Goal: Information Seeking & Learning: Check status

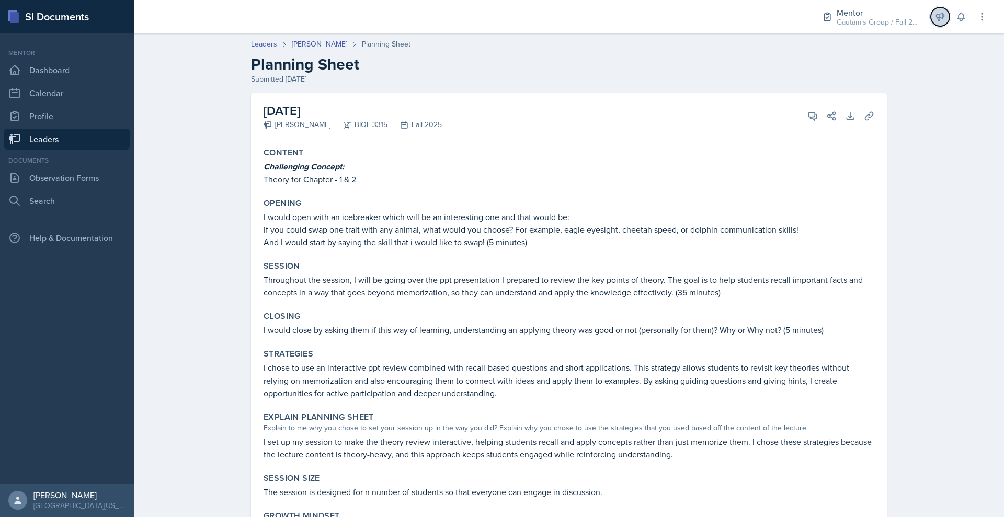
click at [935, 21] on icon at bounding box center [940, 16] width 10 height 10
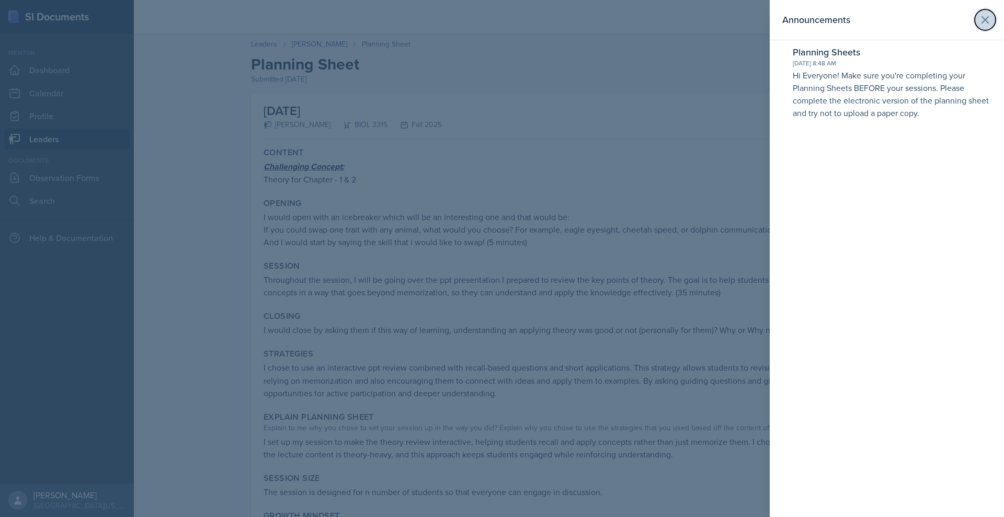
click at [982, 23] on icon at bounding box center [985, 20] width 6 height 6
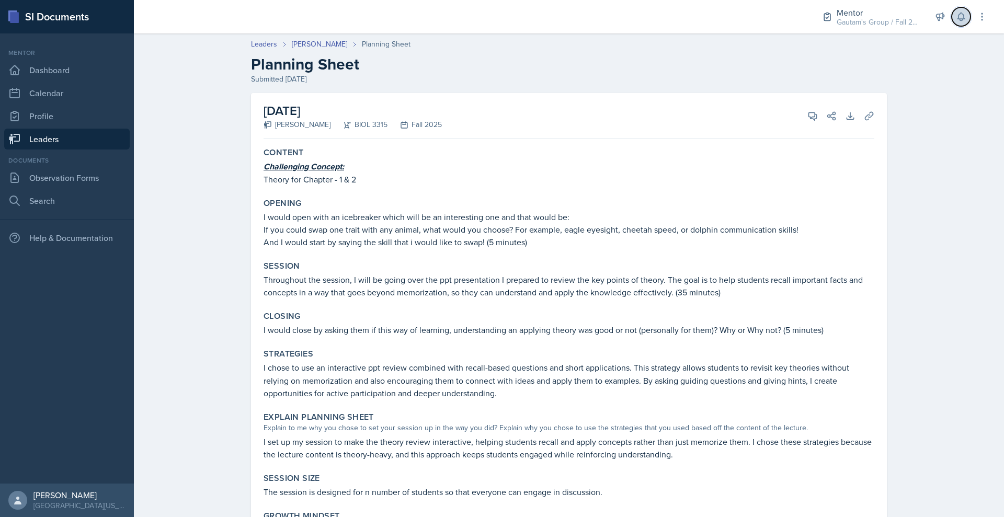
click at [951, 25] on button at bounding box center [960, 16] width 19 height 19
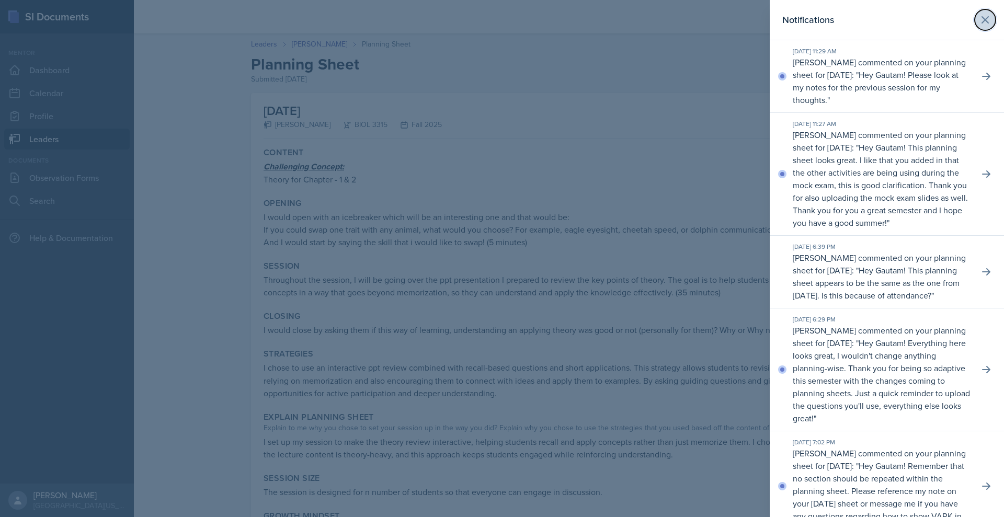
click at [978, 26] on icon at bounding box center [984, 20] width 13 height 13
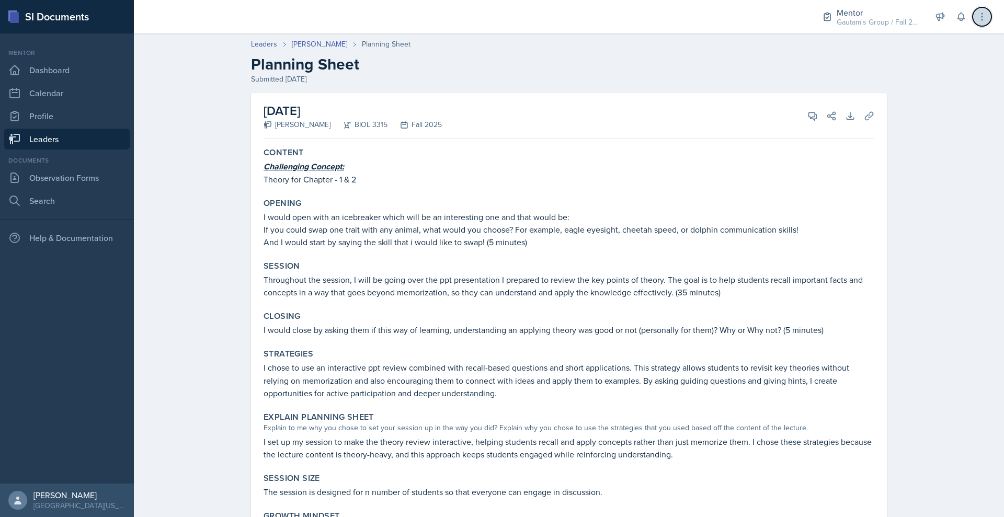
click at [978, 22] on icon at bounding box center [981, 16] width 10 height 10
click at [92, 149] on link "Leaders" at bounding box center [66, 139] width 125 height 21
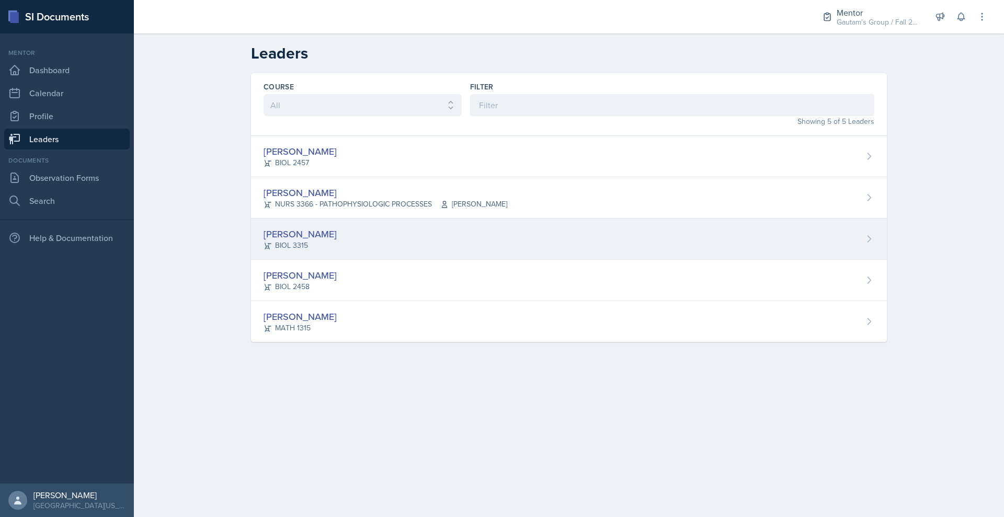
click at [263, 241] on div "[PERSON_NAME]" at bounding box center [299, 234] width 73 height 14
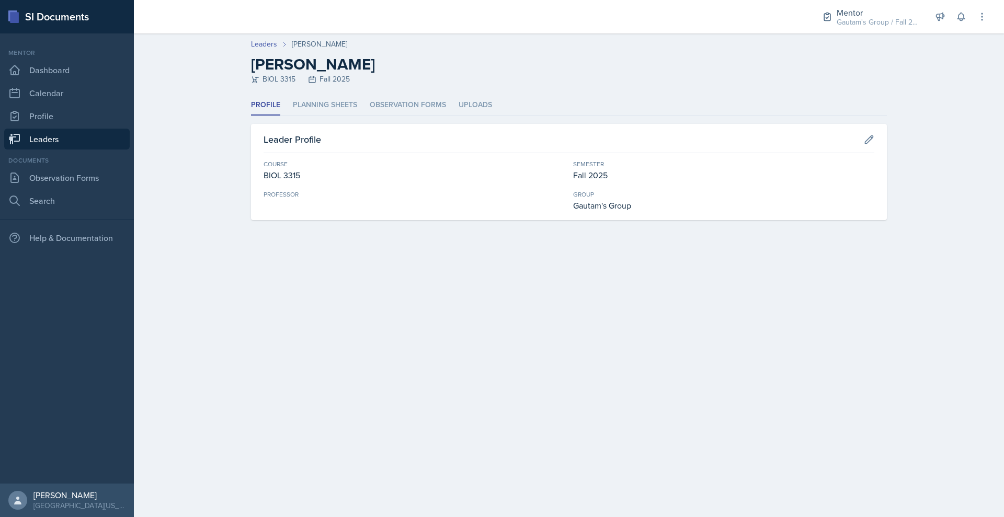
click at [88, 149] on link "Leaders" at bounding box center [66, 139] width 125 height 21
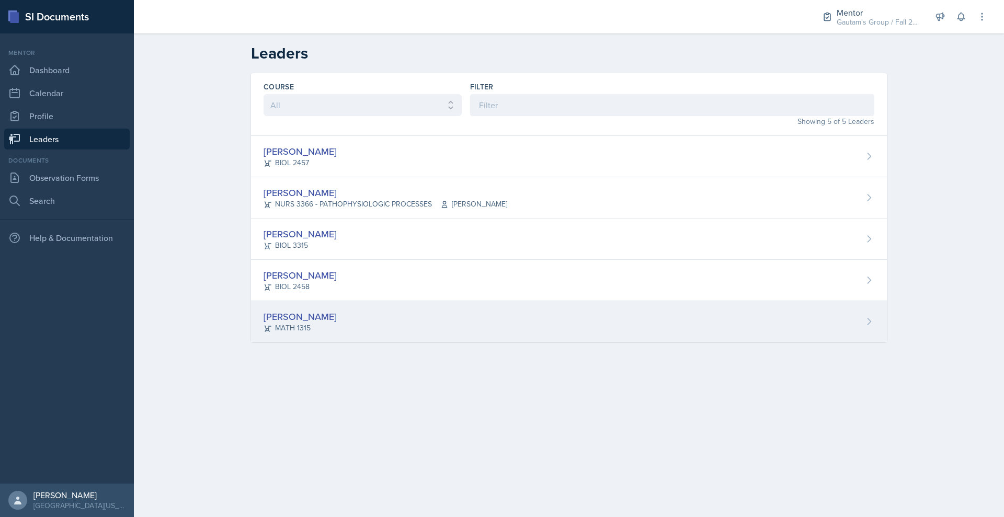
click at [263, 324] on div "[PERSON_NAME]" at bounding box center [299, 316] width 73 height 14
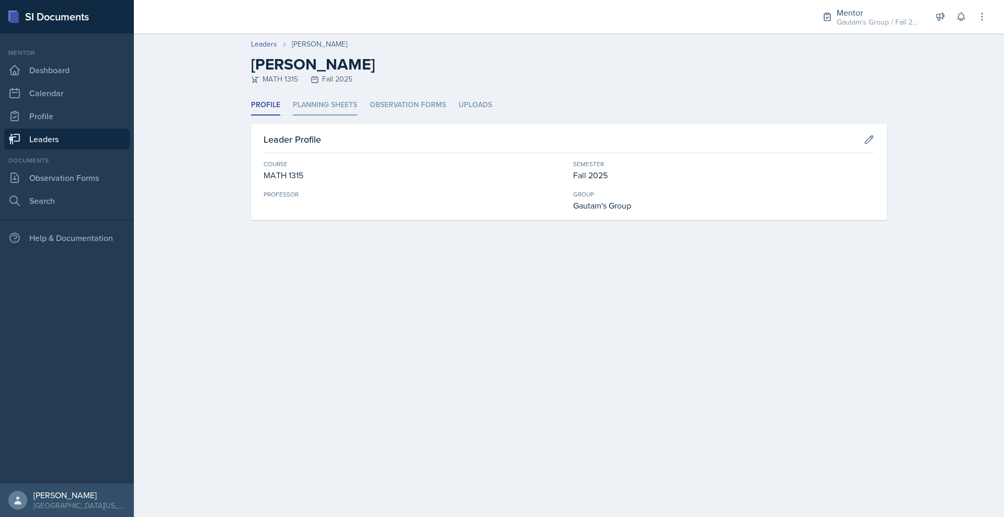
click at [293, 116] on li "Planning Sheets" at bounding box center [325, 105] width 64 height 20
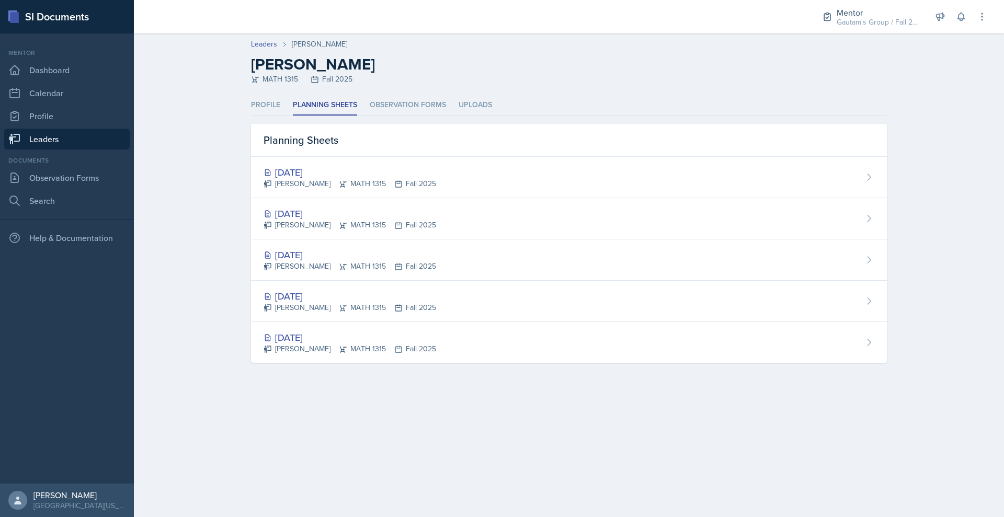
click at [77, 149] on link "Leaders" at bounding box center [66, 139] width 125 height 21
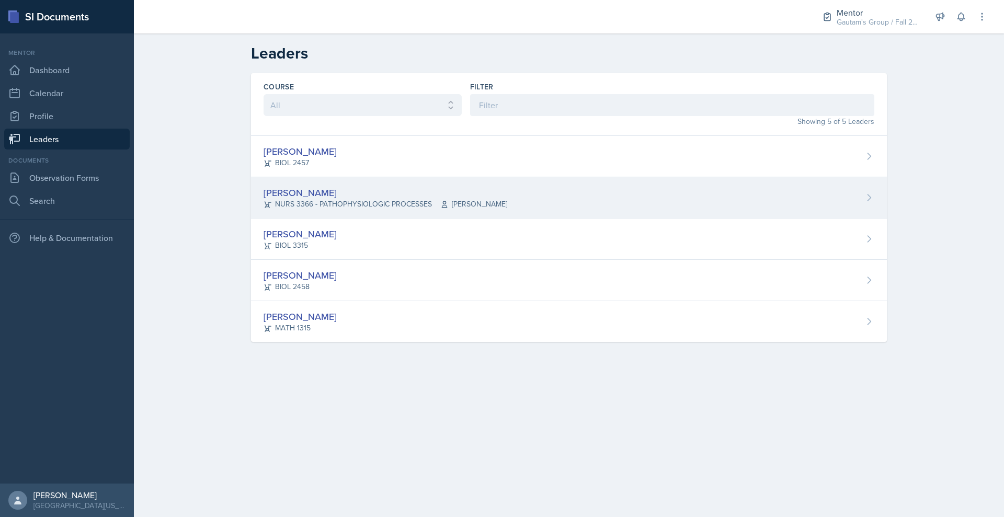
click at [263, 200] on div "[PERSON_NAME]" at bounding box center [385, 193] width 244 height 14
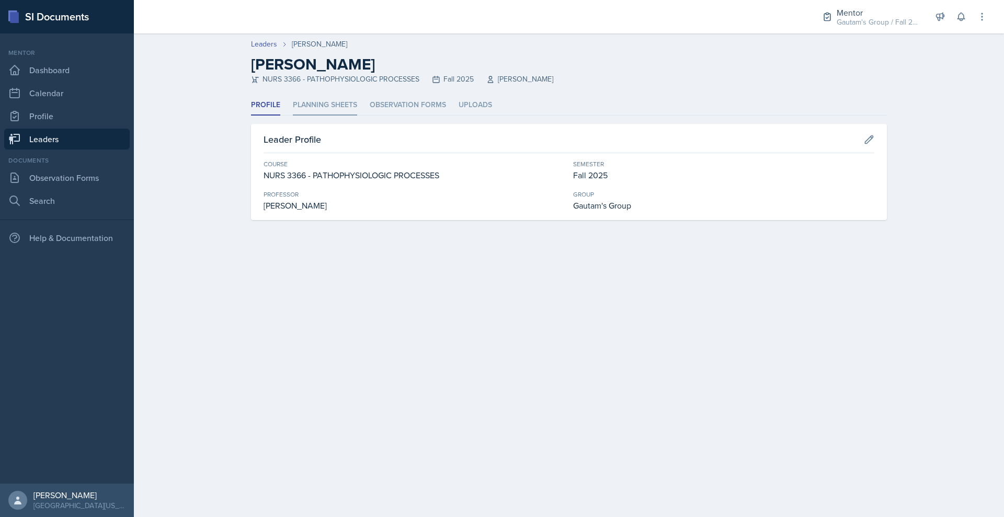
click at [293, 116] on li "Planning Sheets" at bounding box center [325, 105] width 64 height 20
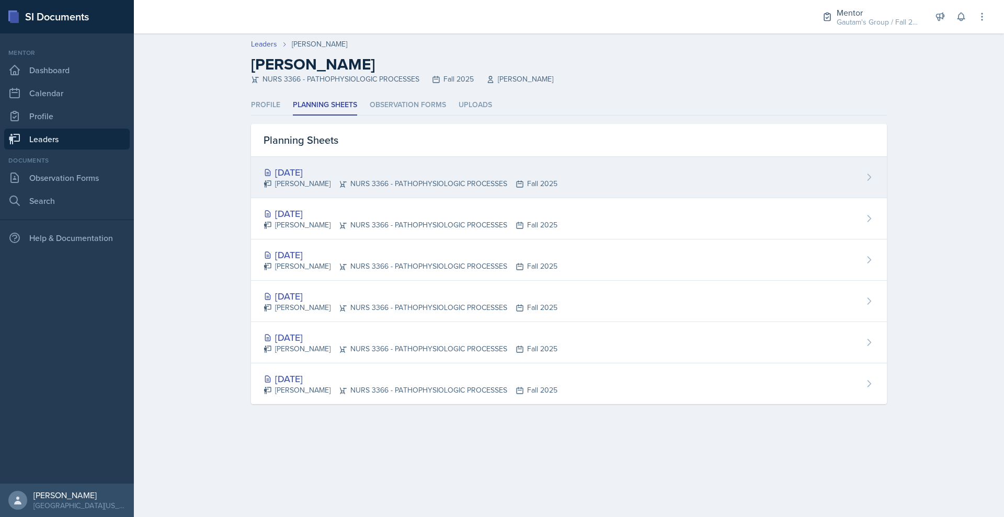
click at [263, 179] on div "[DATE]" at bounding box center [410, 172] width 294 height 14
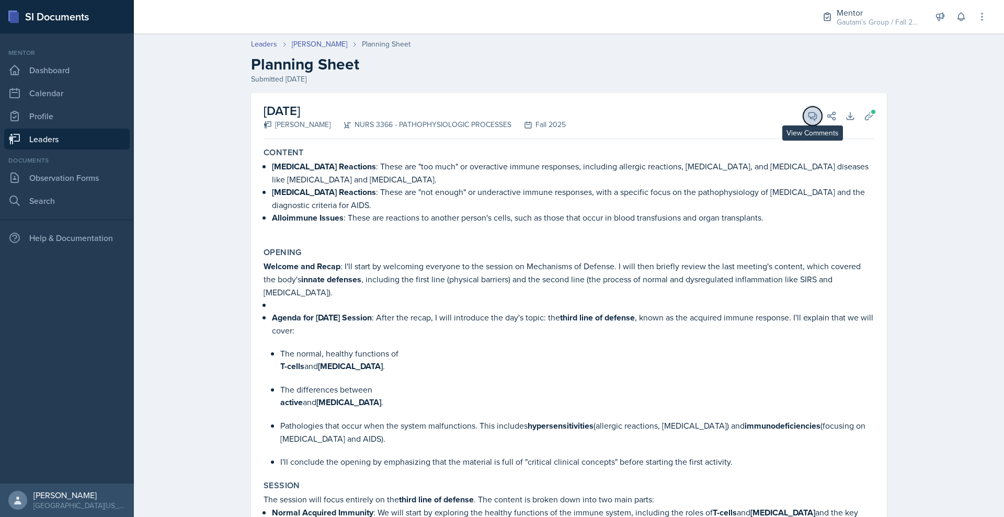
click at [817, 121] on icon at bounding box center [812, 116] width 10 height 10
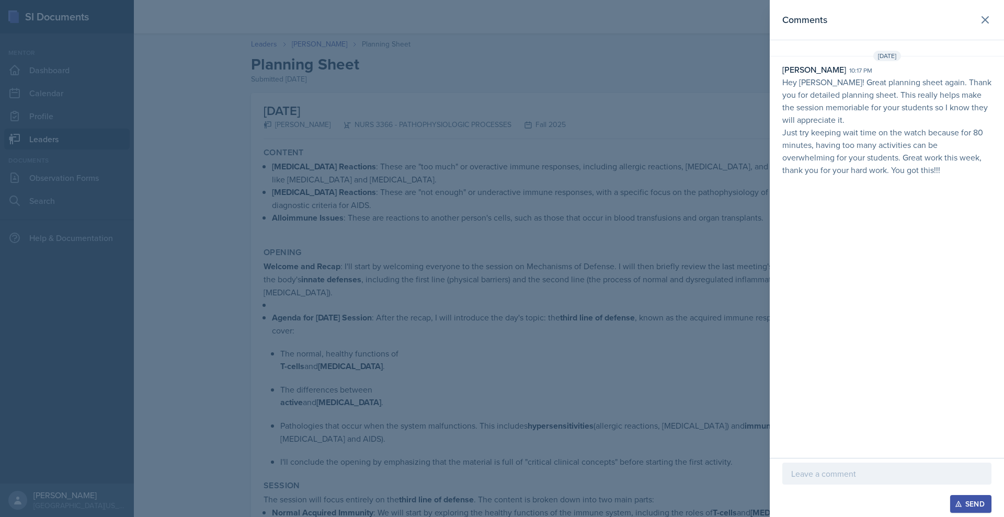
click at [630, 141] on div at bounding box center [502, 258] width 1004 height 517
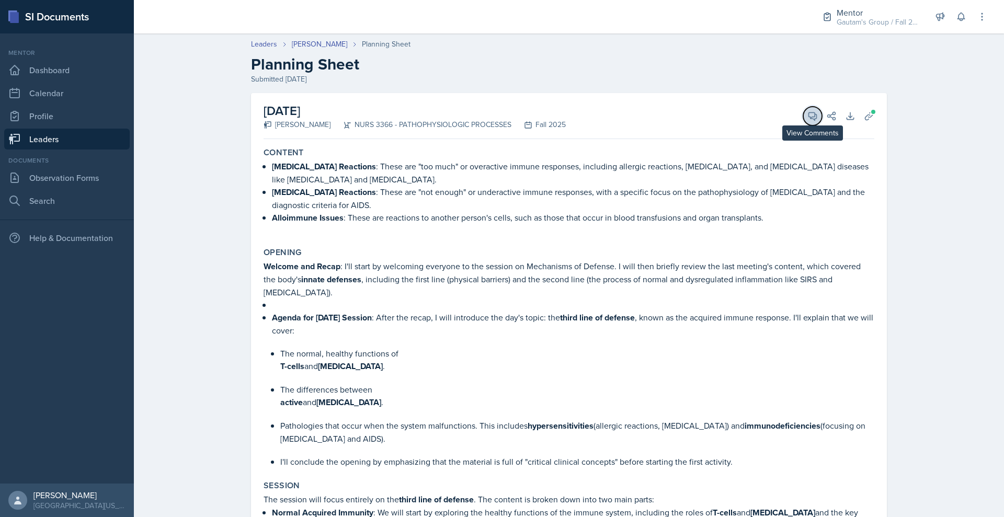
click at [822, 125] on button "View Comments" at bounding box center [812, 116] width 19 height 19
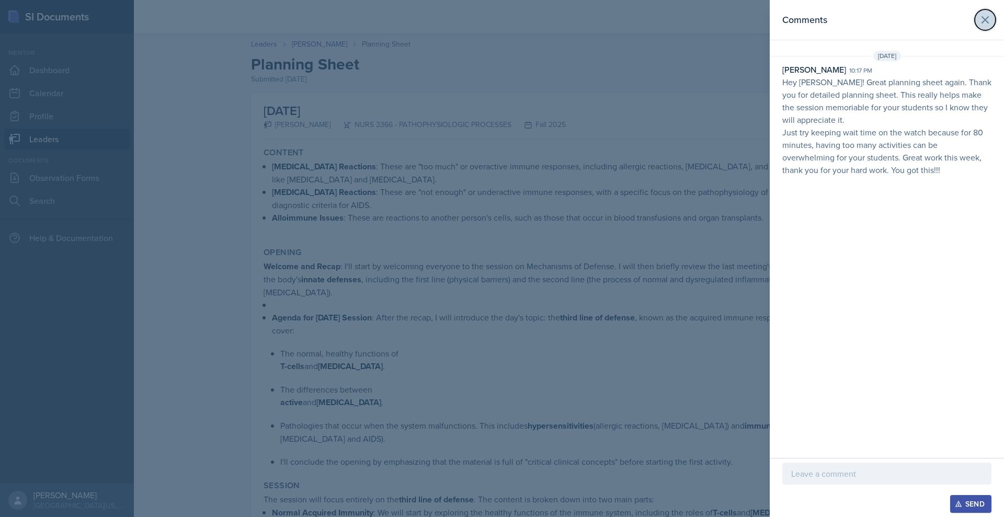
click at [978, 26] on icon at bounding box center [984, 20] width 13 height 13
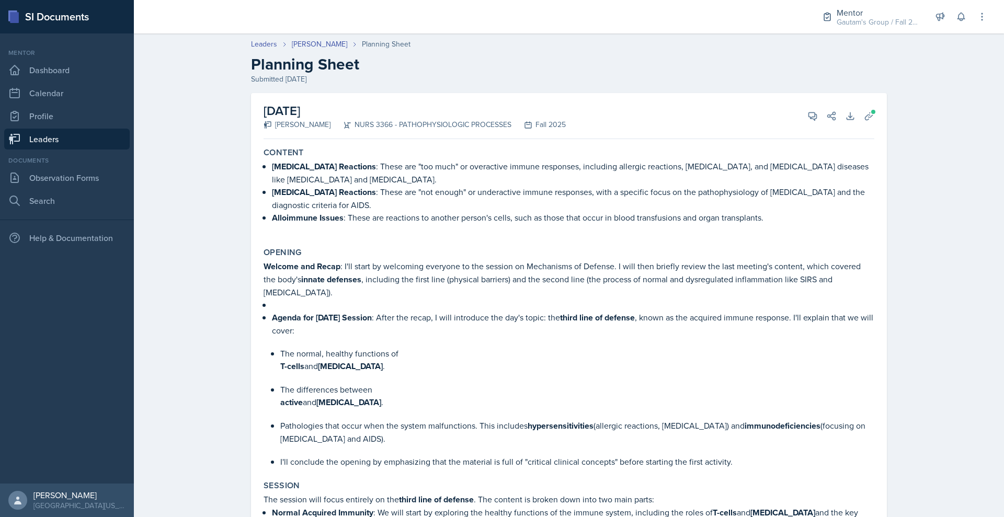
click at [72, 149] on link "Leaders" at bounding box center [66, 139] width 125 height 21
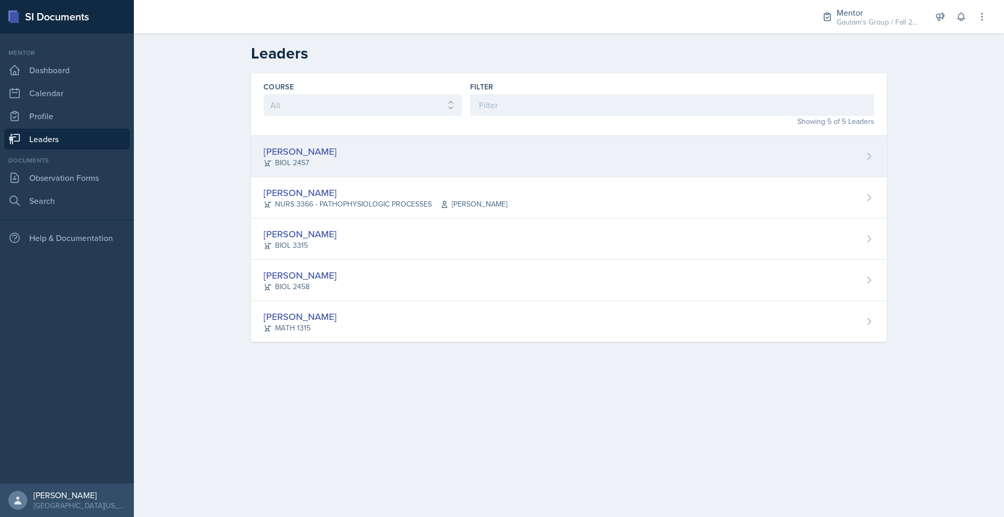
click at [263, 158] on div "[PERSON_NAME]" at bounding box center [299, 151] width 73 height 14
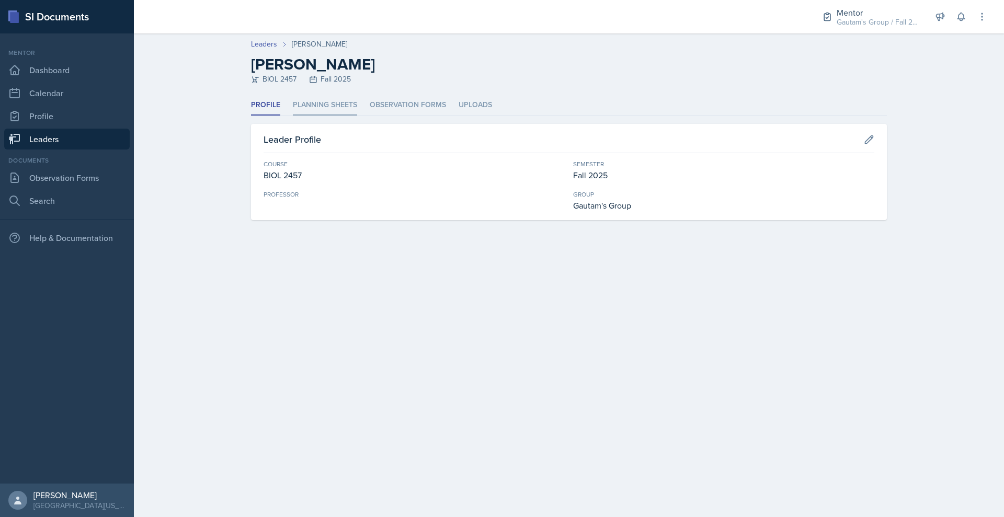
click at [293, 116] on li "Planning Sheets" at bounding box center [325, 105] width 64 height 20
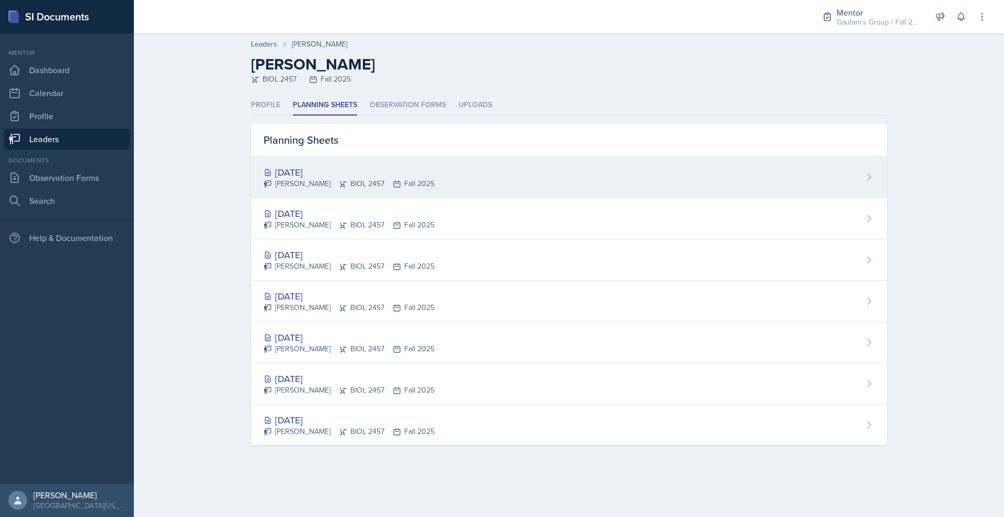
click at [263, 179] on div "[DATE]" at bounding box center [348, 172] width 171 height 14
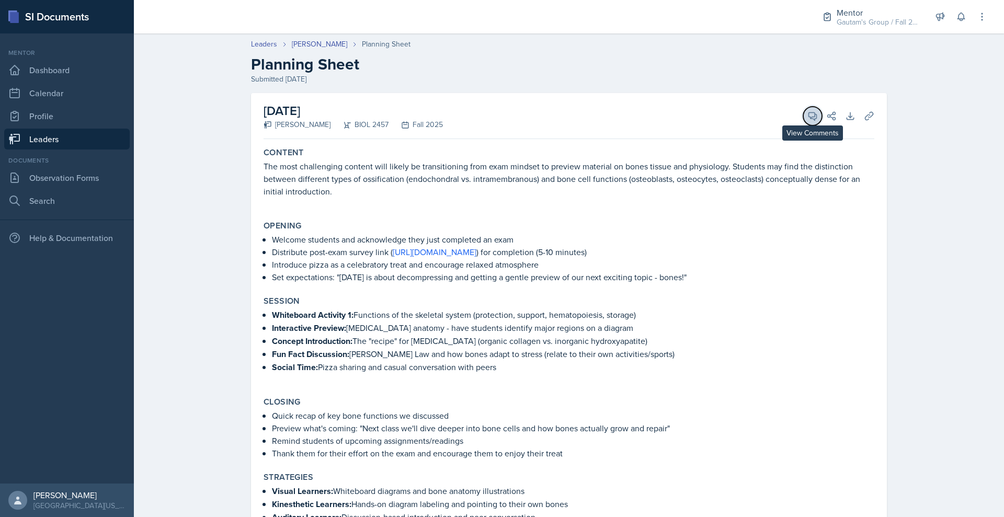
click at [822, 125] on button "View Comments" at bounding box center [812, 116] width 19 height 19
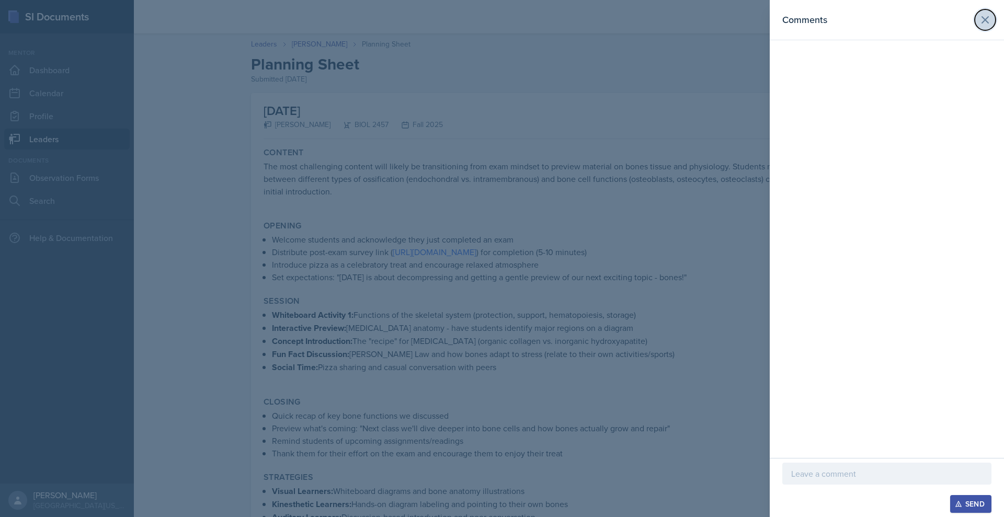
click at [983, 15] on button at bounding box center [984, 19] width 21 height 21
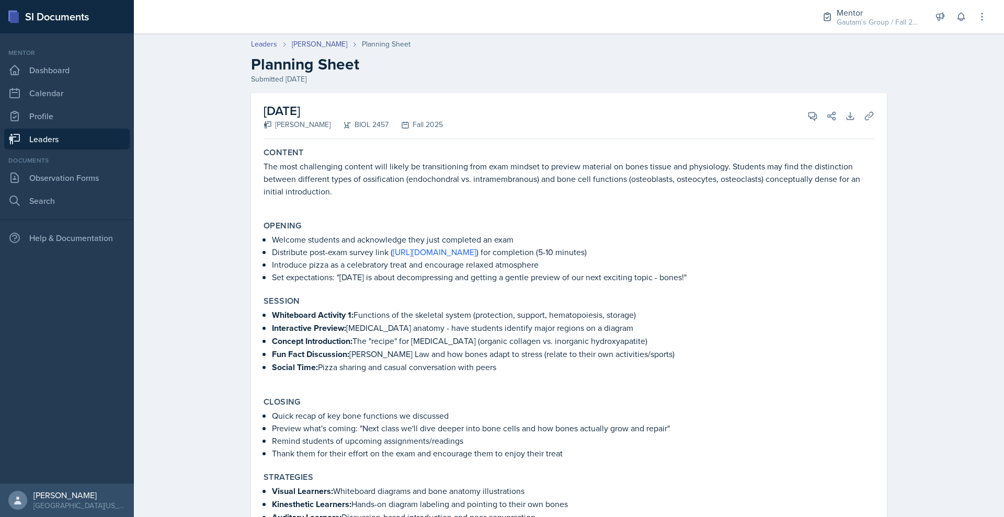
click at [66, 149] on link "Leaders" at bounding box center [66, 139] width 125 height 21
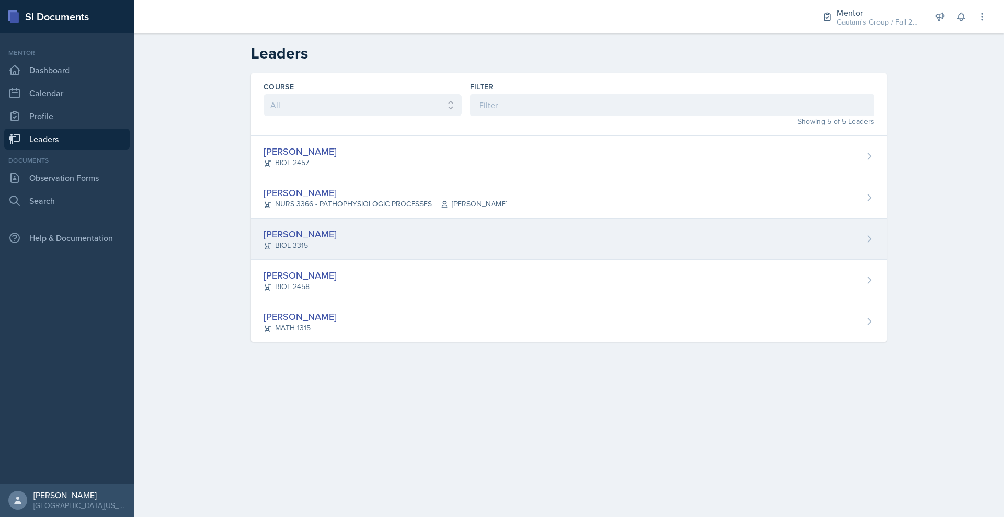
click at [263, 241] on div "[PERSON_NAME]" at bounding box center [299, 234] width 73 height 14
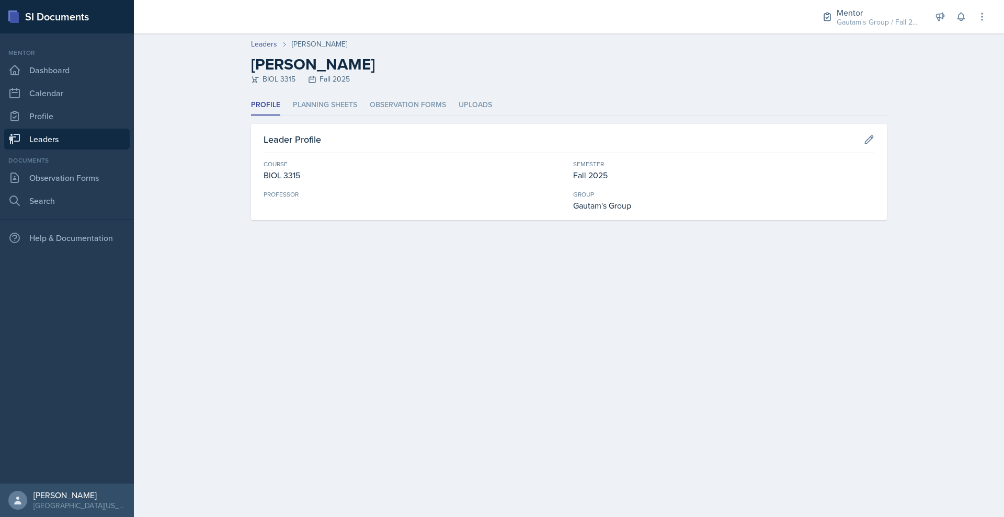
click at [68, 149] on link "Leaders" at bounding box center [66, 139] width 125 height 21
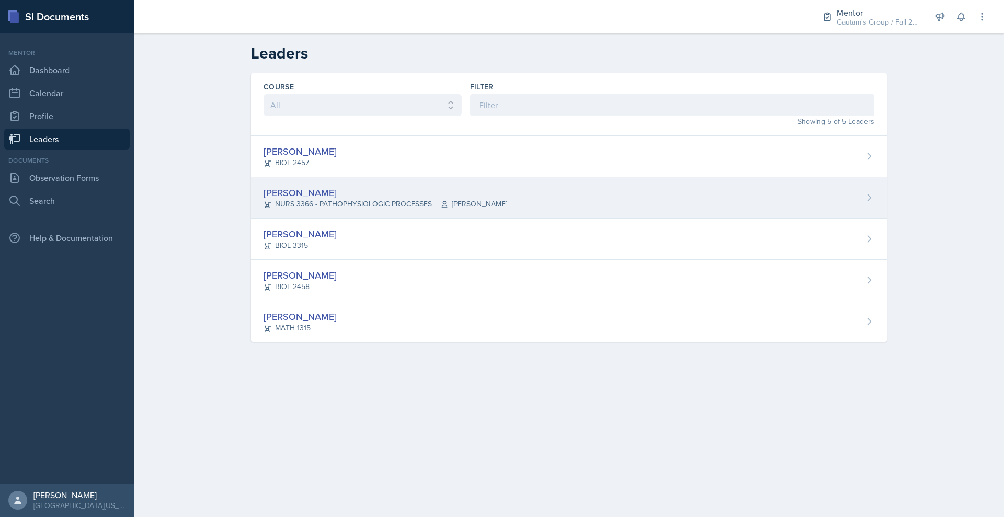
click at [263, 200] on div "[PERSON_NAME]" at bounding box center [385, 193] width 244 height 14
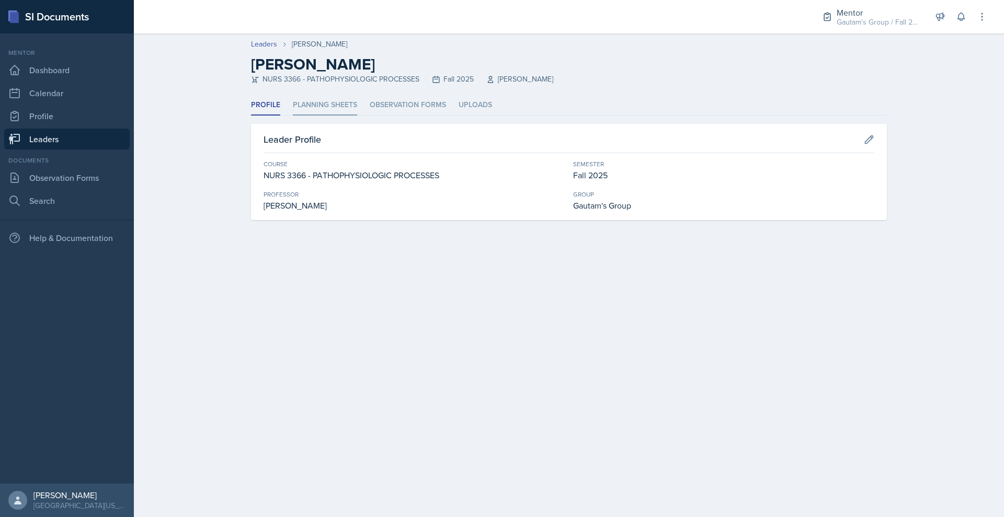
click at [293, 116] on li "Planning Sheets" at bounding box center [325, 105] width 64 height 20
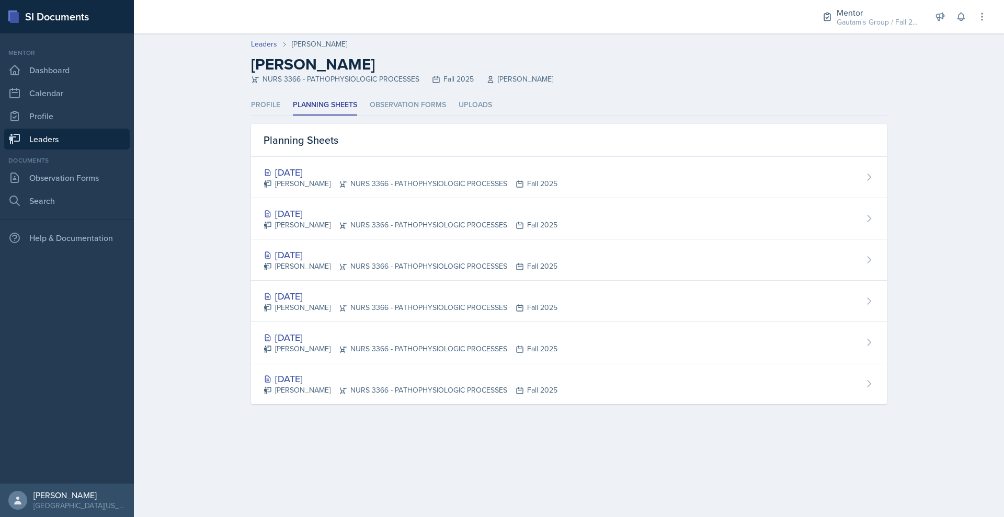
click at [104, 149] on link "Leaders" at bounding box center [66, 139] width 125 height 21
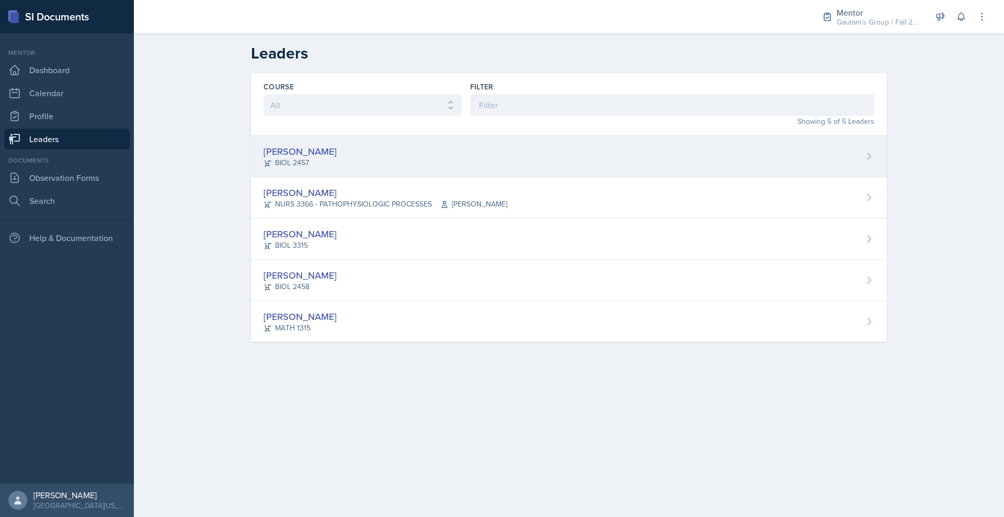
click at [263, 158] on div "[PERSON_NAME]" at bounding box center [299, 151] width 73 height 14
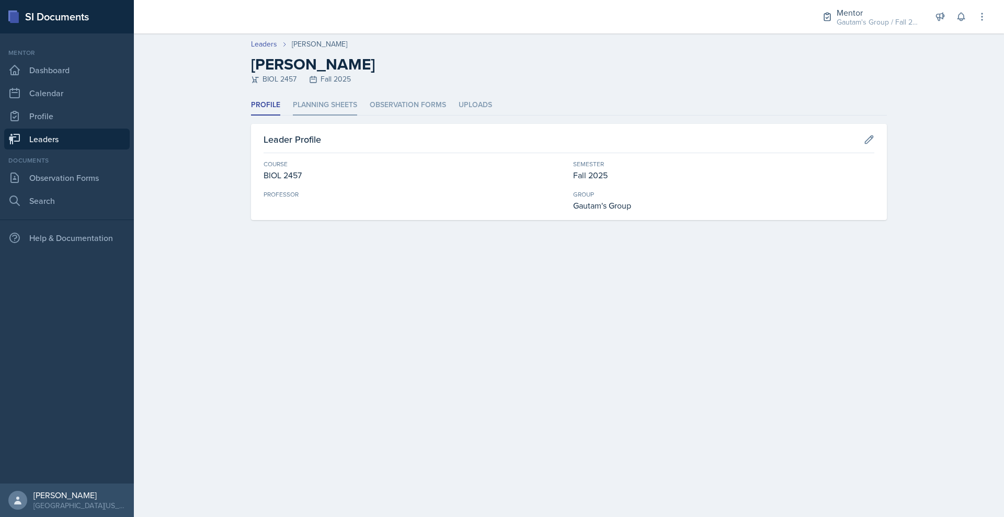
click at [293, 116] on li "Planning Sheets" at bounding box center [325, 105] width 64 height 20
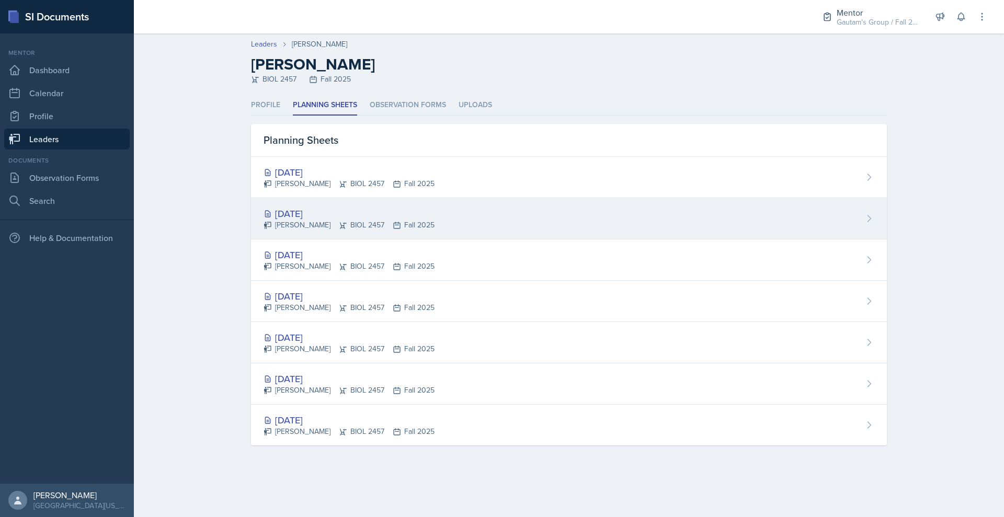
click at [263, 221] on div "[DATE]" at bounding box center [348, 213] width 171 height 14
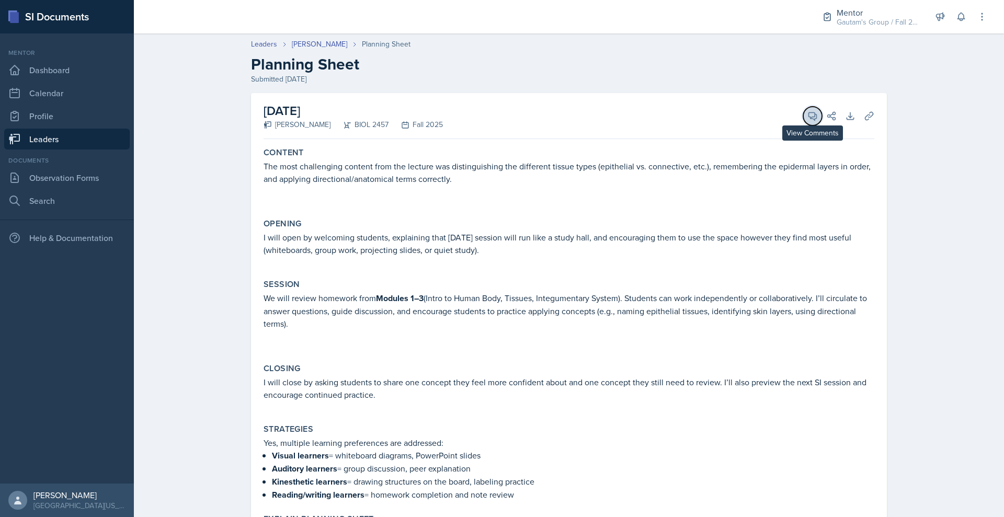
click at [817, 121] on icon at bounding box center [812, 116] width 10 height 10
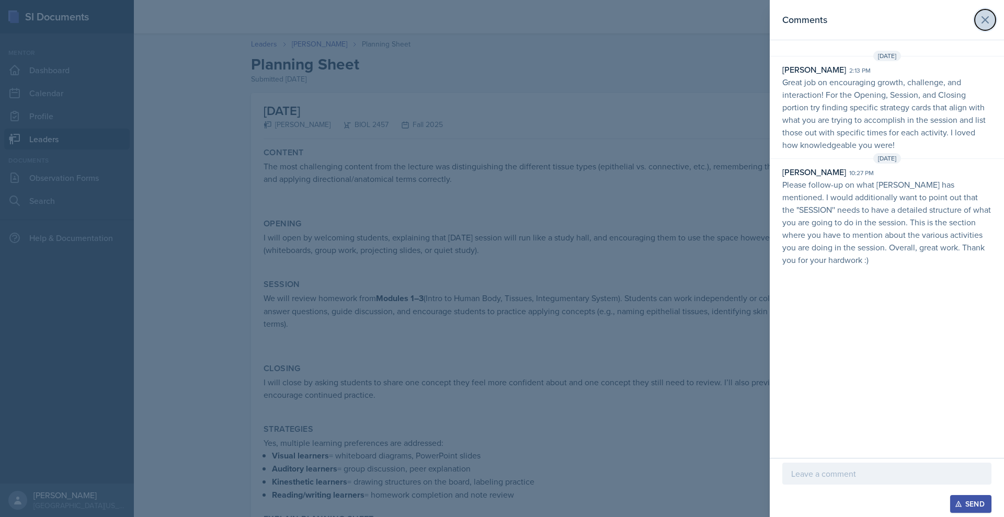
click at [978, 26] on icon at bounding box center [984, 20] width 13 height 13
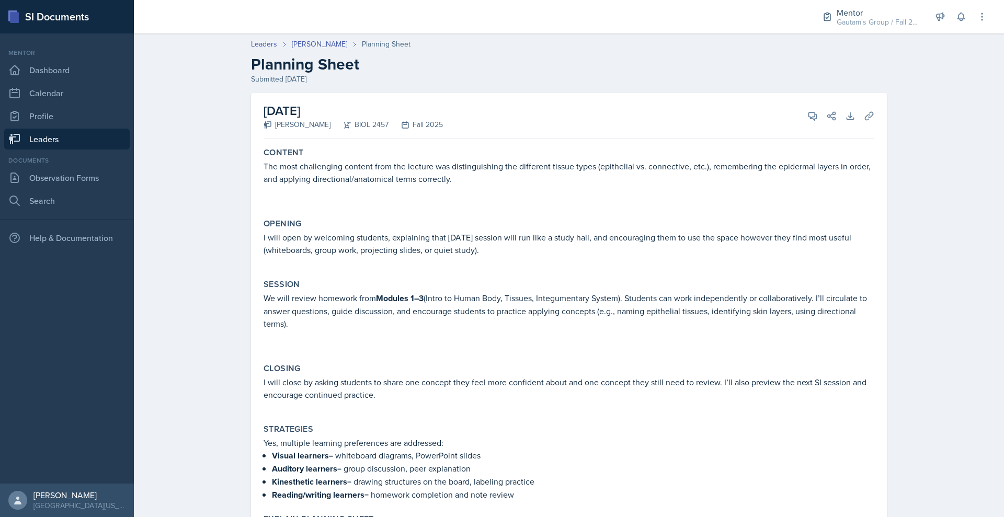
click at [33, 149] on link "Leaders" at bounding box center [66, 139] width 125 height 21
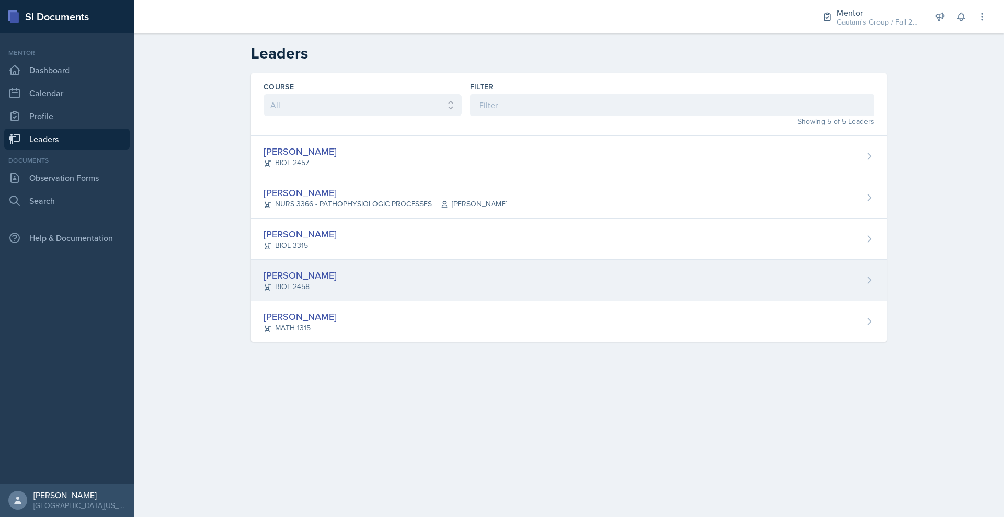
click at [263, 282] on div "[PERSON_NAME]" at bounding box center [299, 275] width 73 height 14
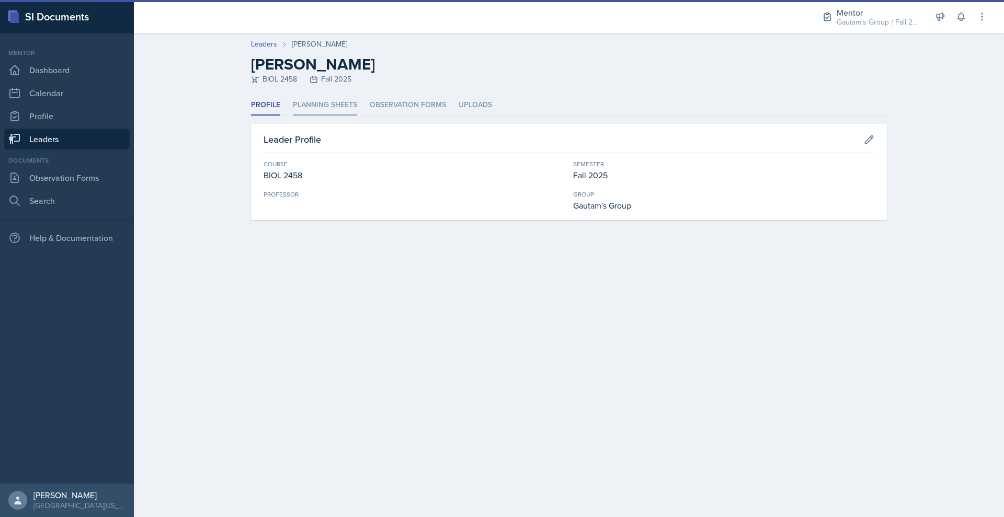
click at [293, 116] on li "Planning Sheets" at bounding box center [325, 105] width 64 height 20
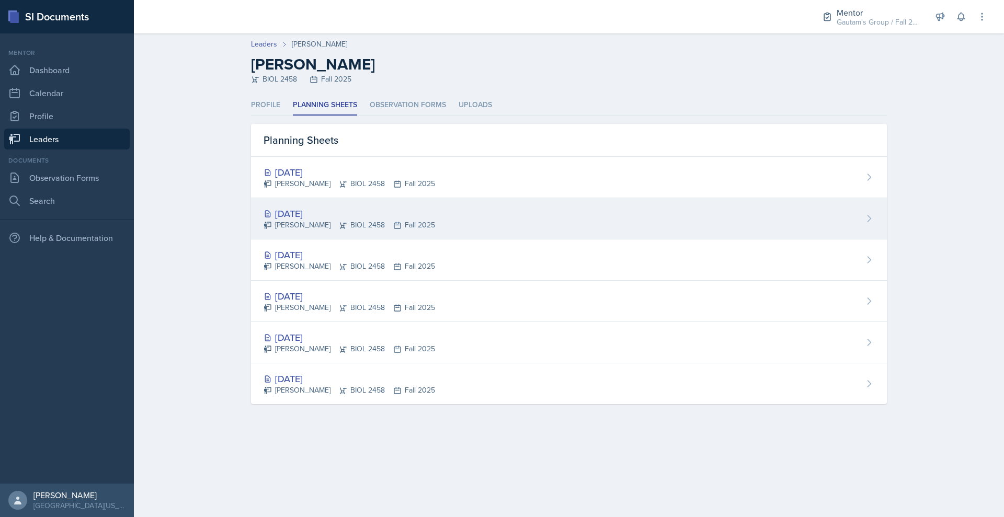
click at [263, 221] on div "[DATE]" at bounding box center [348, 213] width 171 height 14
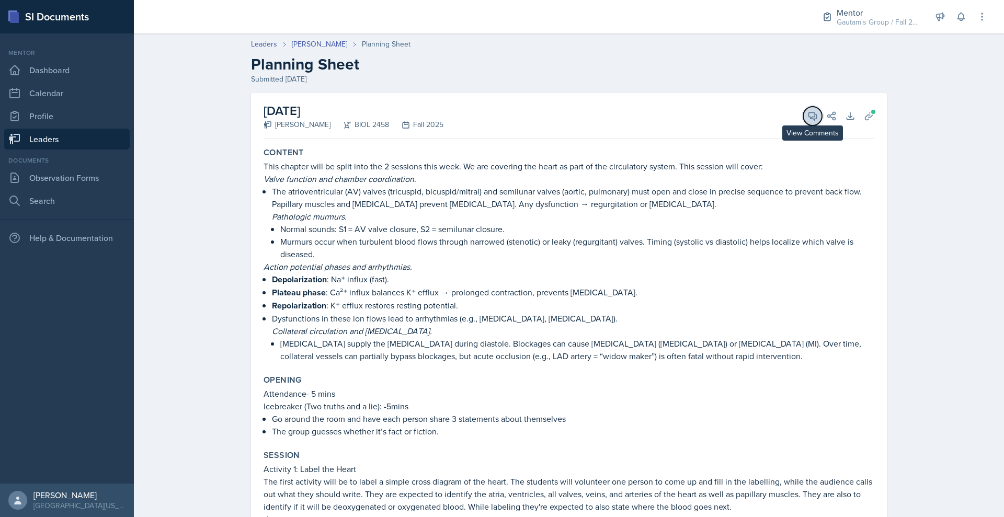
click at [822, 125] on button "View Comments" at bounding box center [812, 116] width 19 height 19
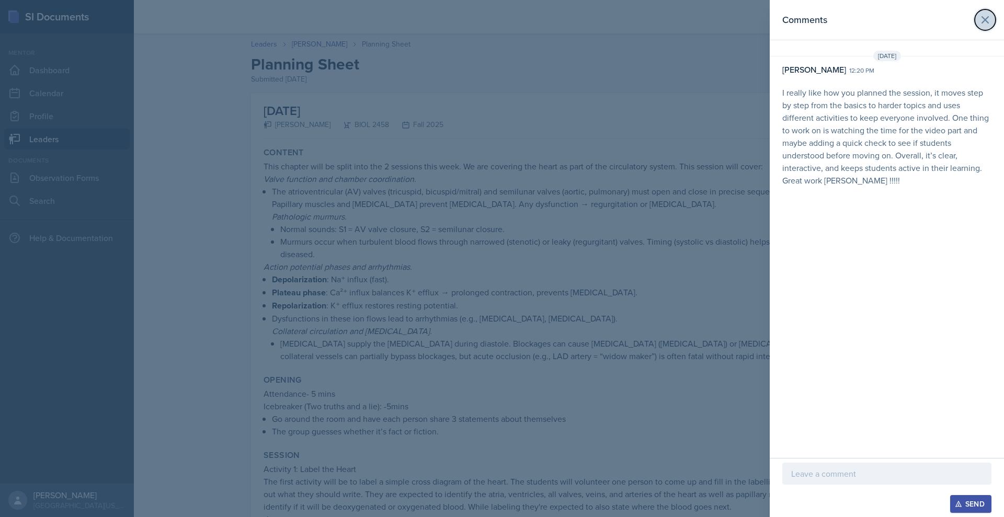
click at [978, 26] on icon at bounding box center [984, 20] width 13 height 13
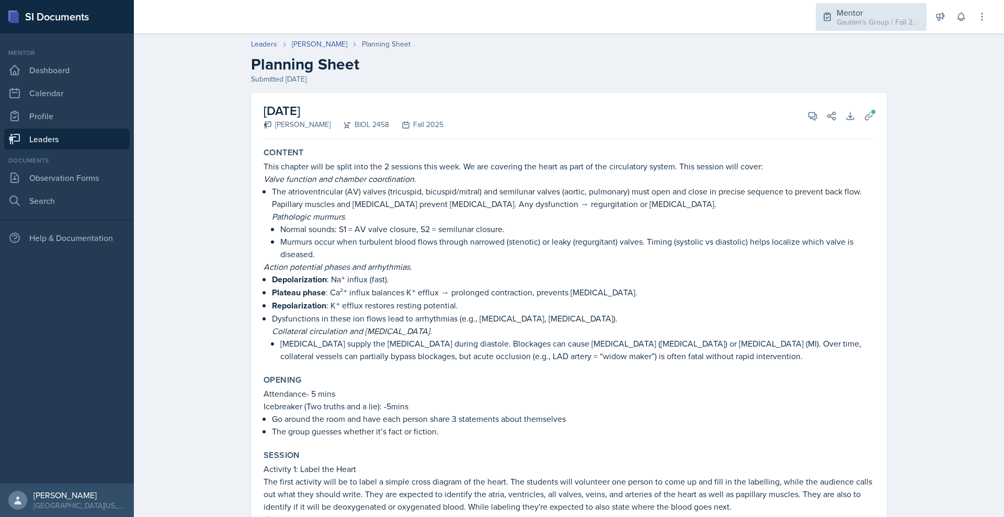
click at [836, 16] on div "Mentor" at bounding box center [878, 12] width 84 height 13
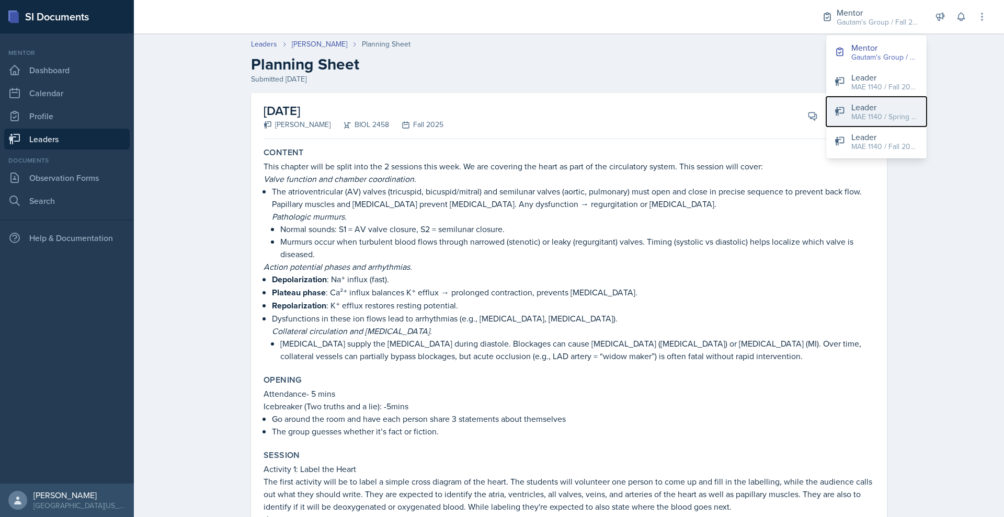
click at [851, 122] on div "MAE 1140 / Spring 2025" at bounding box center [884, 116] width 67 height 11
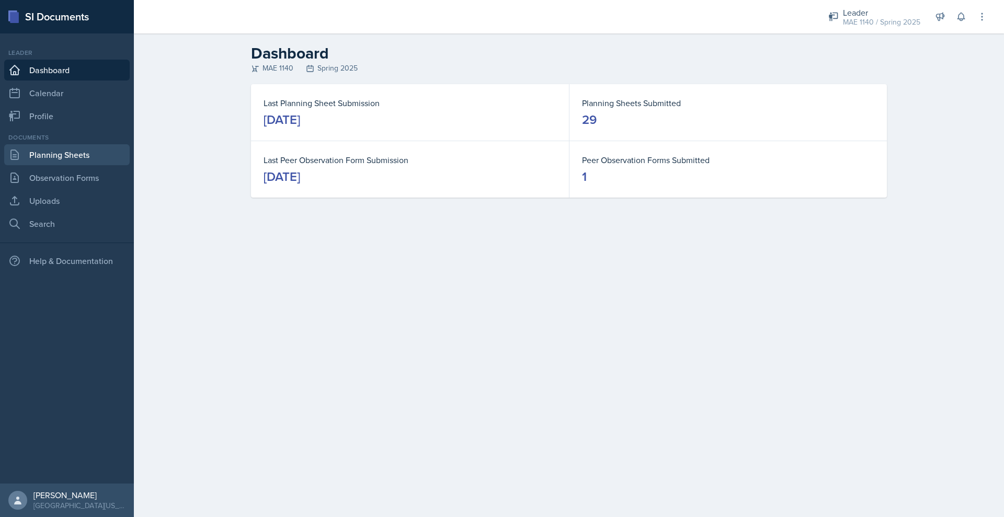
click at [60, 165] on link "Planning Sheets" at bounding box center [66, 154] width 125 height 21
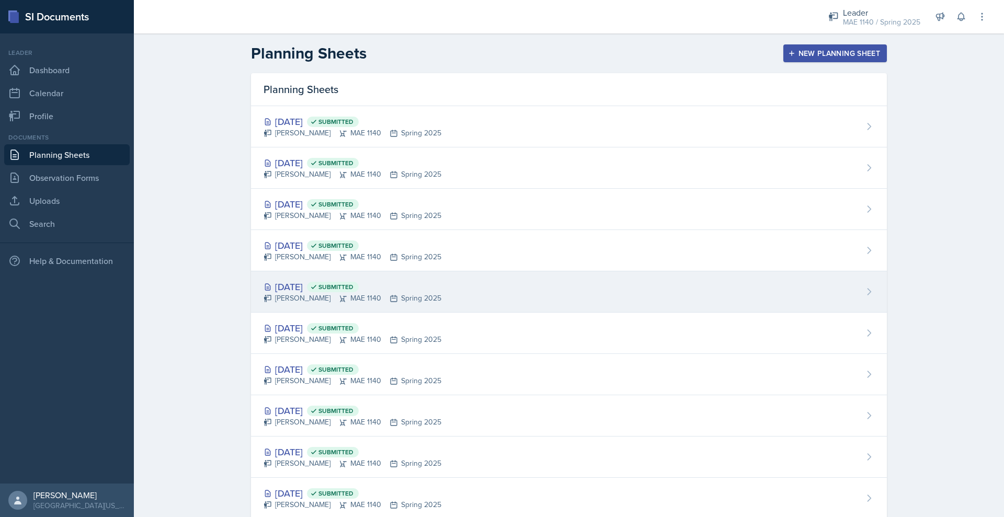
click at [264, 294] on div "[DATE] Submitted" at bounding box center [352, 287] width 178 height 14
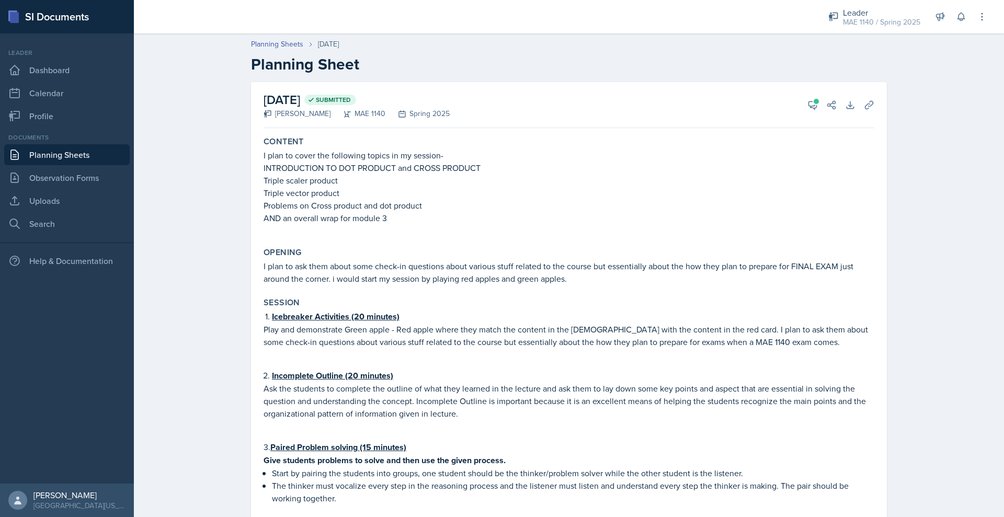
click at [108, 165] on link "Planning Sheets" at bounding box center [66, 154] width 125 height 21
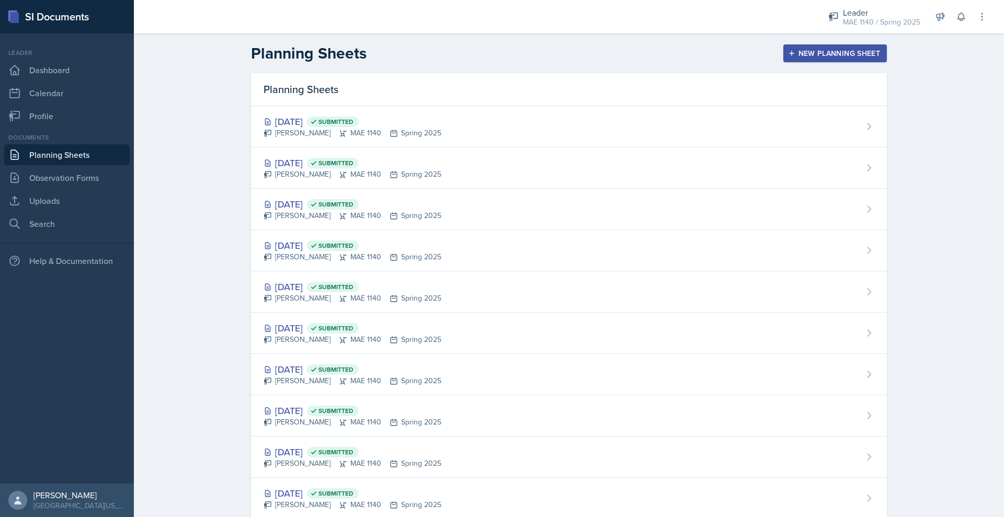
click at [108, 165] on link "Planning Sheets" at bounding box center [66, 154] width 125 height 21
click at [843, 18] on div "Leader" at bounding box center [881, 12] width 77 height 13
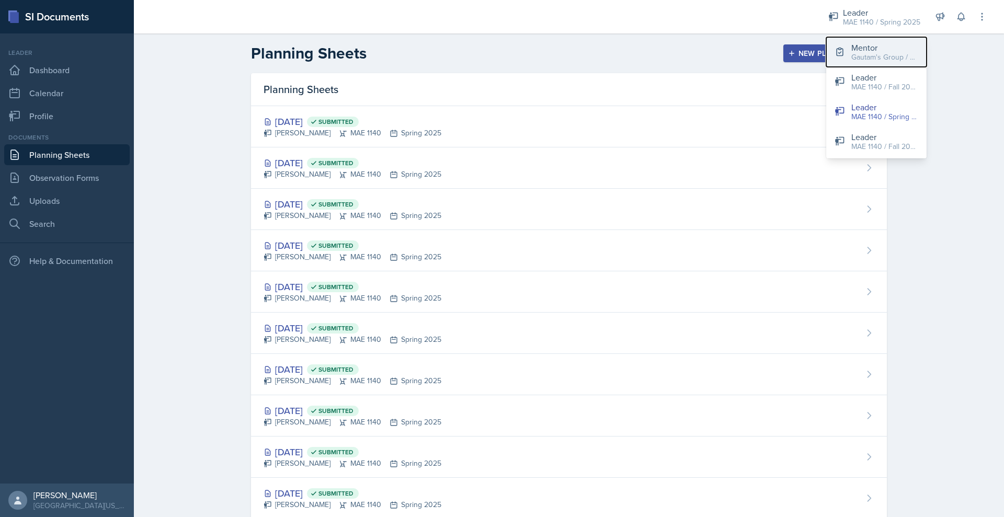
click at [851, 63] on div "Gautam's Group / Fall 2025" at bounding box center [884, 57] width 67 height 11
